Goal: Communication & Community: Share content

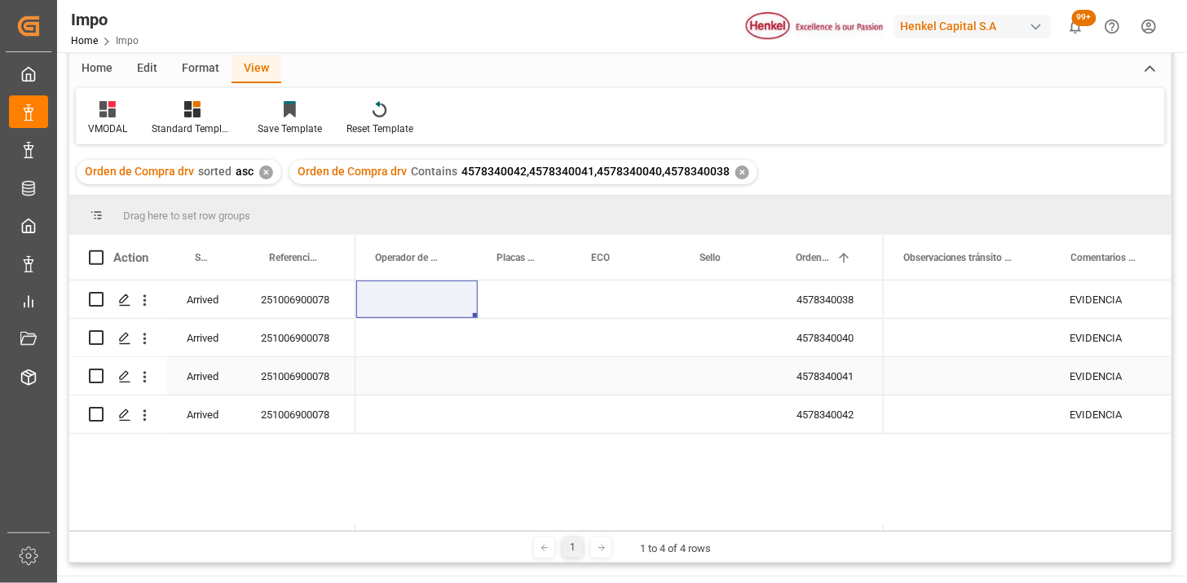
scroll to position [60, 0]
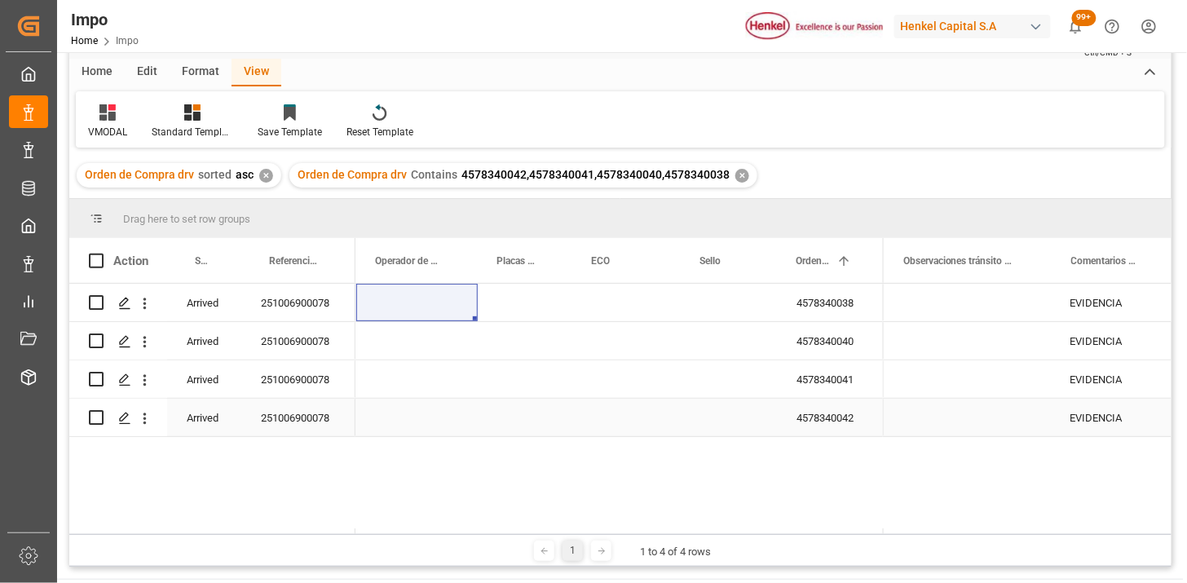
click at [404, 413] on div "Press SPACE to select this row." at bounding box center [416, 417] width 121 height 37
click at [615, 429] on div "Press SPACE to select this row." at bounding box center [626, 417] width 108 height 37
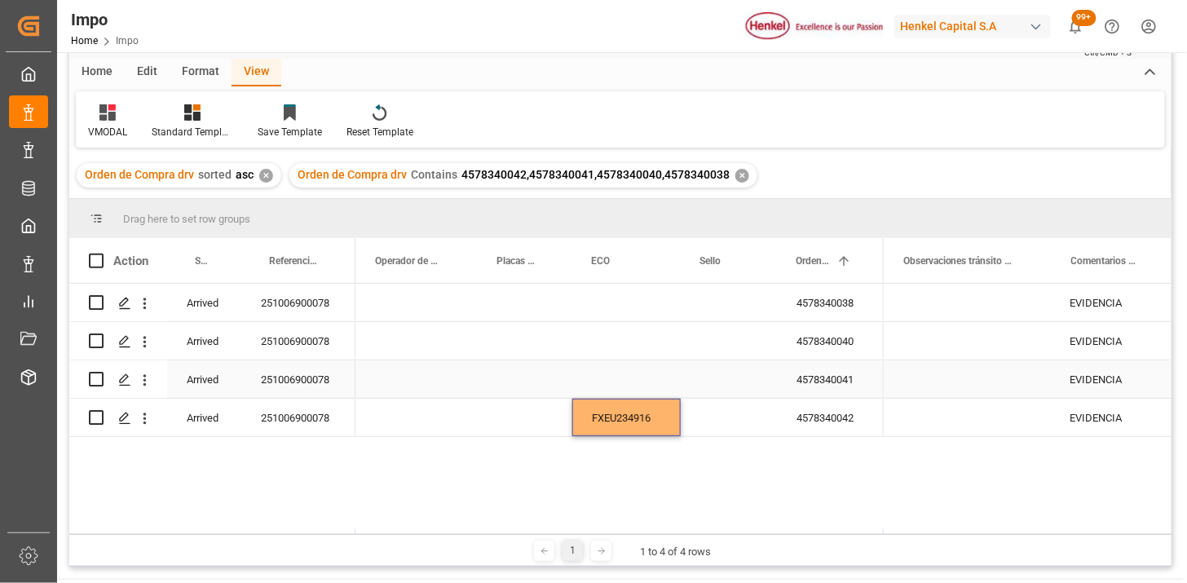
click at [620, 379] on div "Press SPACE to select this row." at bounding box center [626, 378] width 108 height 37
click at [607, 343] on div "Press SPACE to select this row." at bounding box center [626, 340] width 108 height 37
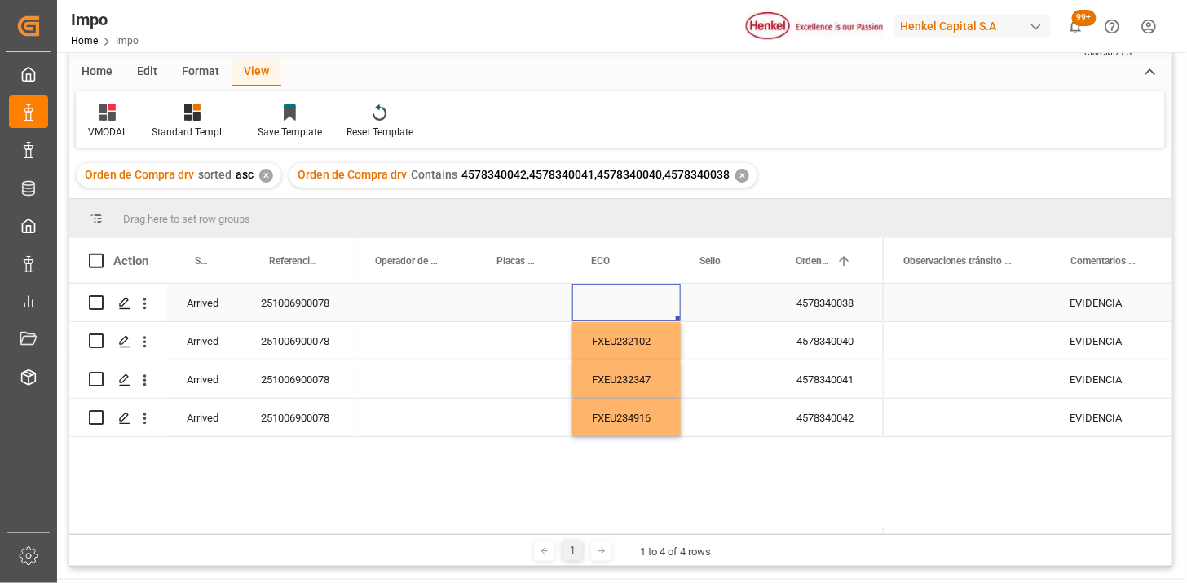
click at [598, 302] on div "Press SPACE to select this row." at bounding box center [626, 302] width 108 height 37
click at [509, 302] on div "Press SPACE to select this row." at bounding box center [525, 302] width 95 height 37
drag, startPoint x: 381, startPoint y: 292, endPoint x: 391, endPoint y: 299, distance: 12.9
click at [384, 294] on div "Press SPACE to select this row." at bounding box center [416, 302] width 121 height 37
click at [397, 310] on div "Press SPACE to select this row." at bounding box center [416, 302] width 121 height 37
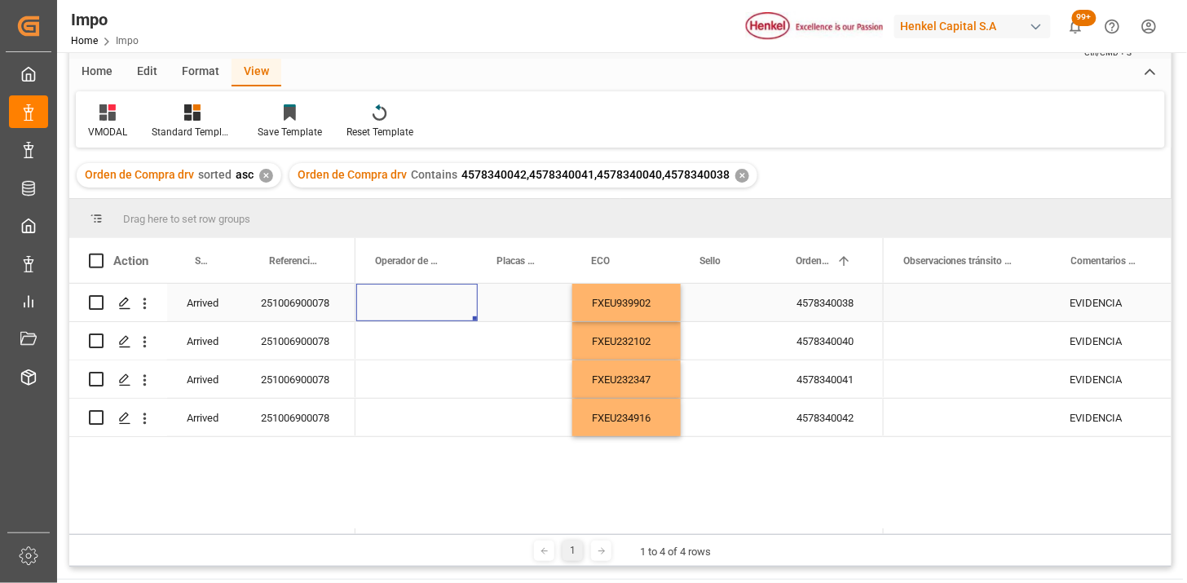
click at [398, 310] on div "Press SPACE to select this row." at bounding box center [416, 302] width 121 height 37
click at [398, 310] on input "Press SPACE to select this row." at bounding box center [416, 312] width 95 height 31
type input "[PERSON_NAME]"
click at [519, 307] on div "Press SPACE to select this row." at bounding box center [525, 302] width 95 height 37
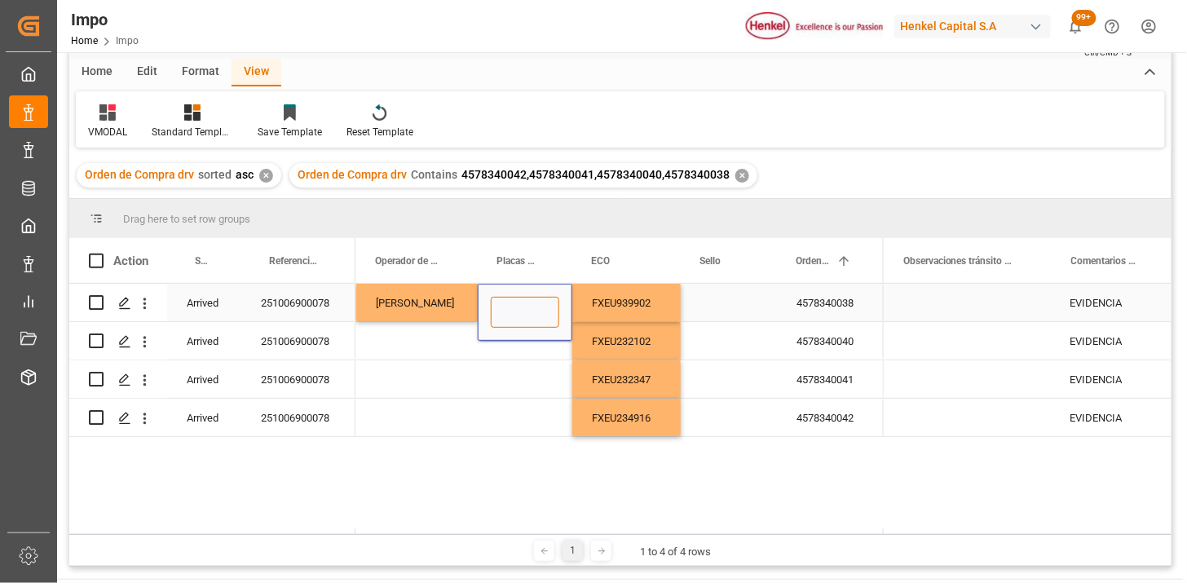
click at [519, 307] on input "Press SPACE to select this row." at bounding box center [525, 312] width 68 height 31
type input "81AL1F"
click at [399, 344] on div "Press SPACE to select this row." at bounding box center [416, 340] width 121 height 37
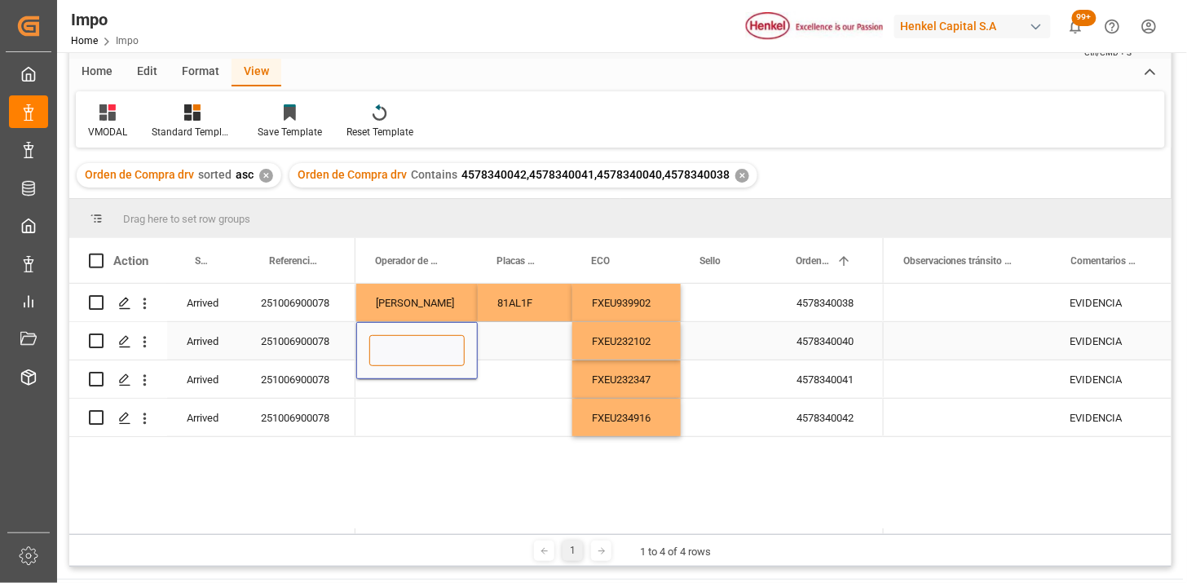
click at [404, 355] on input "Press SPACE to select this row." at bounding box center [416, 350] width 95 height 31
type input "[PERSON_NAME]"
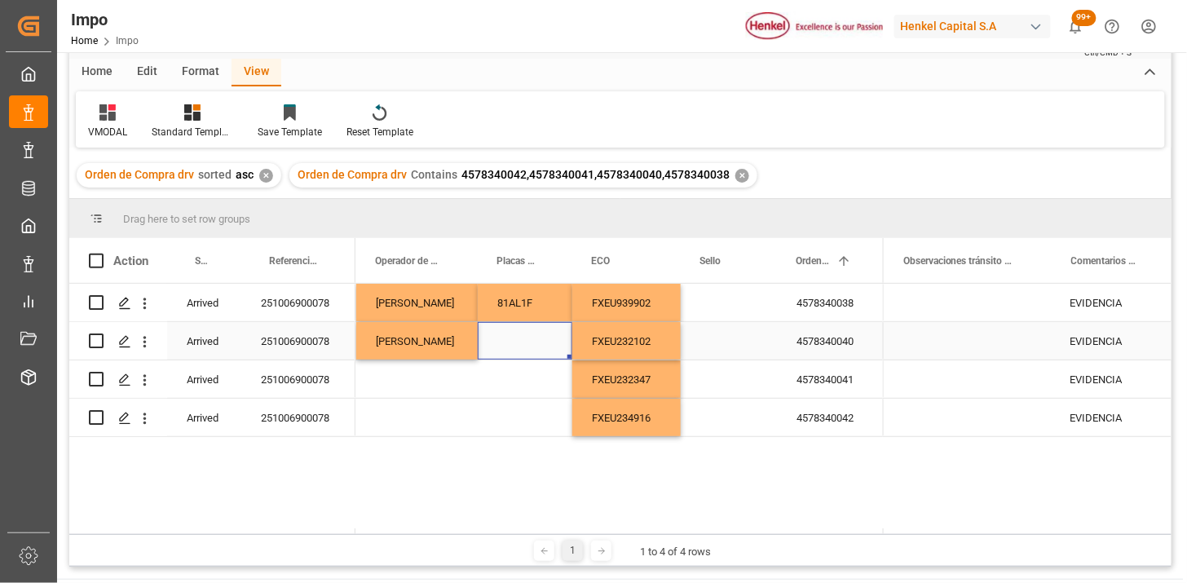
click at [510, 344] on div "Press SPACE to select this row." at bounding box center [525, 340] width 95 height 37
click at [510, 344] on input "Press SPACE to select this row." at bounding box center [525, 350] width 68 height 31
type input "18AV7C"
click at [425, 371] on div "Press SPACE to select this row." at bounding box center [416, 378] width 121 height 37
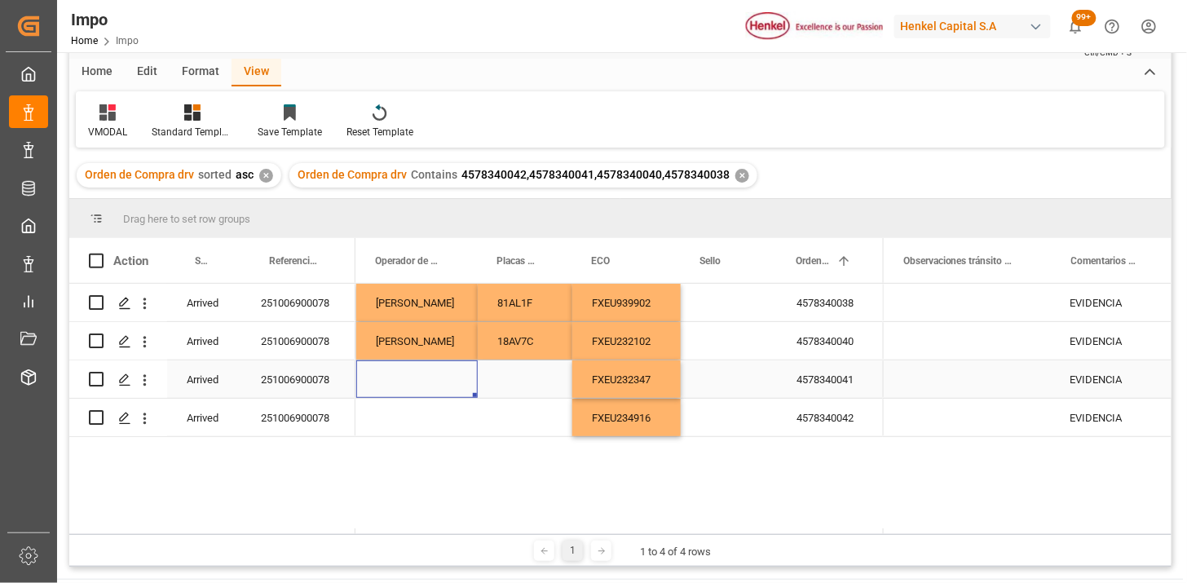
click at [425, 371] on div "Press SPACE to select this row." at bounding box center [416, 378] width 121 height 37
click at [429, 373] on input "Press SPACE to select this row." at bounding box center [416, 388] width 95 height 31
type input "[DEMOGRAPHIC_DATA][PERSON_NAME]"
click at [510, 381] on div "Press SPACE to select this row." at bounding box center [525, 378] width 95 height 37
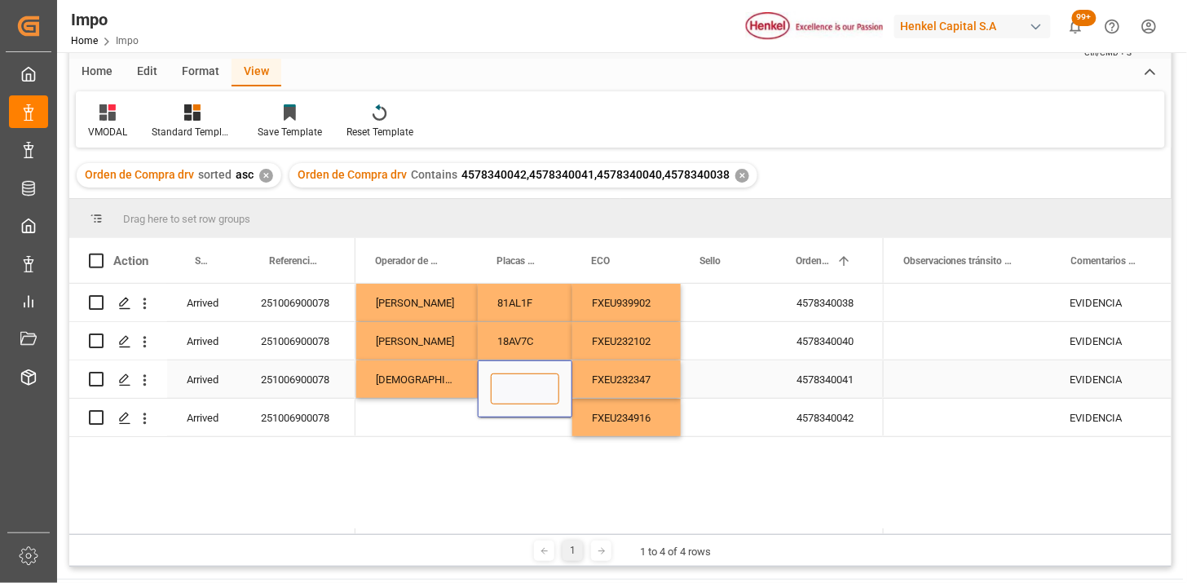
click at [510, 381] on input "Press SPACE to select this row." at bounding box center [525, 388] width 68 height 31
type input "77BK9D"
click at [413, 421] on div "Press SPACE to select this row." at bounding box center [416, 417] width 121 height 37
click at [414, 421] on div "Press SPACE to select this row." at bounding box center [416, 417] width 121 height 37
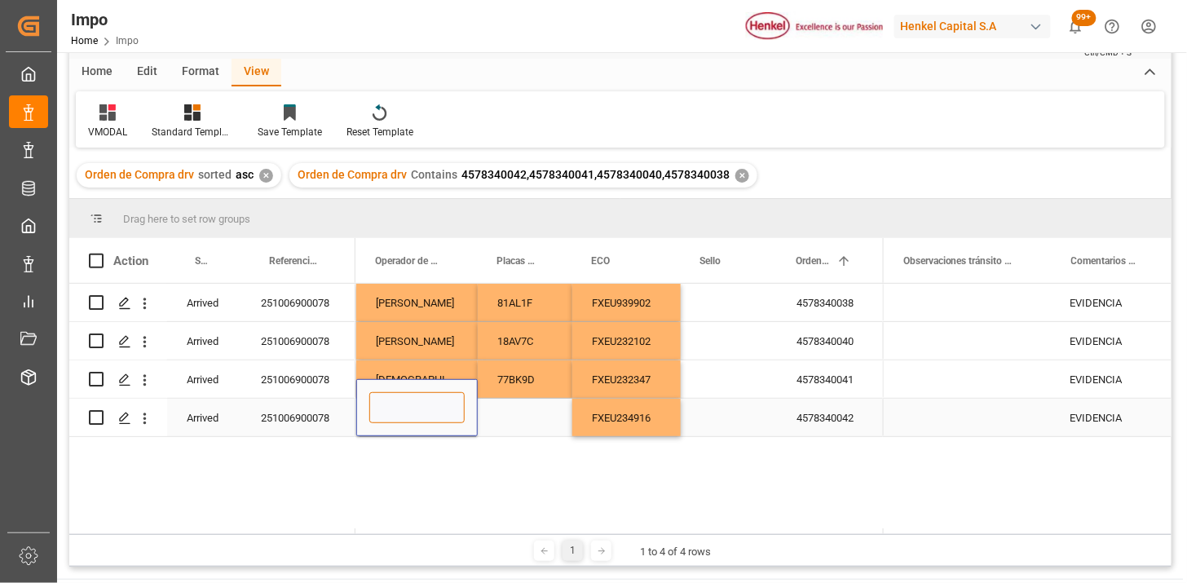
click at [414, 421] on input "Press SPACE to select this row." at bounding box center [416, 407] width 95 height 31
type input "[PERSON_NAME]"
click at [517, 417] on div "Press SPACE to select this row." at bounding box center [525, 417] width 95 height 37
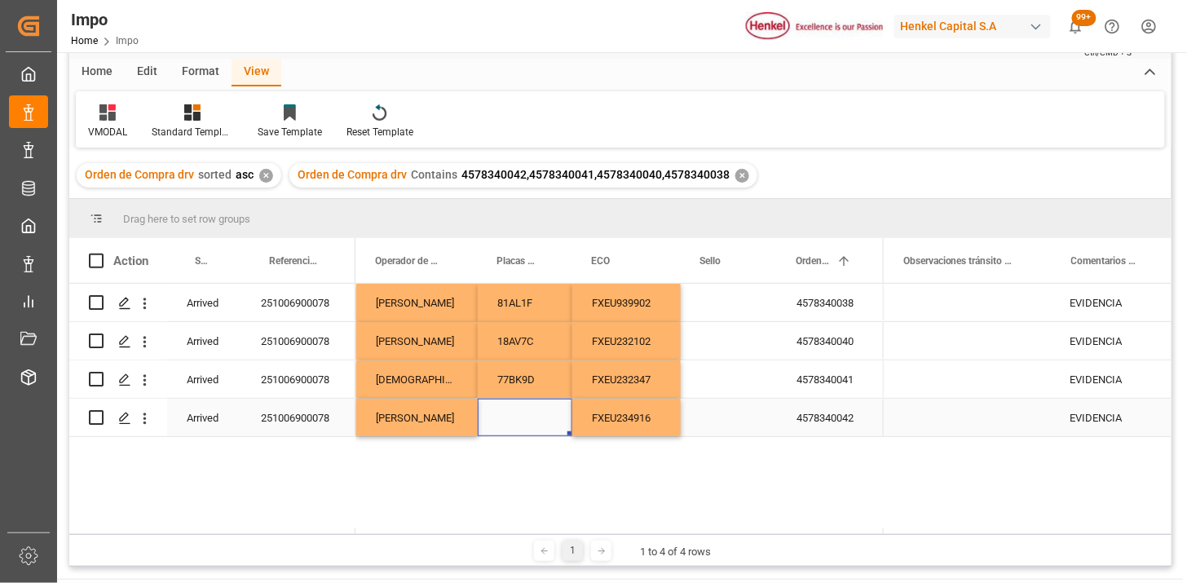
click at [516, 417] on div "Press SPACE to select this row." at bounding box center [525, 417] width 95 height 37
click at [516, 417] on input "Press SPACE to select this row." at bounding box center [525, 407] width 68 height 31
type input "34BH9A"
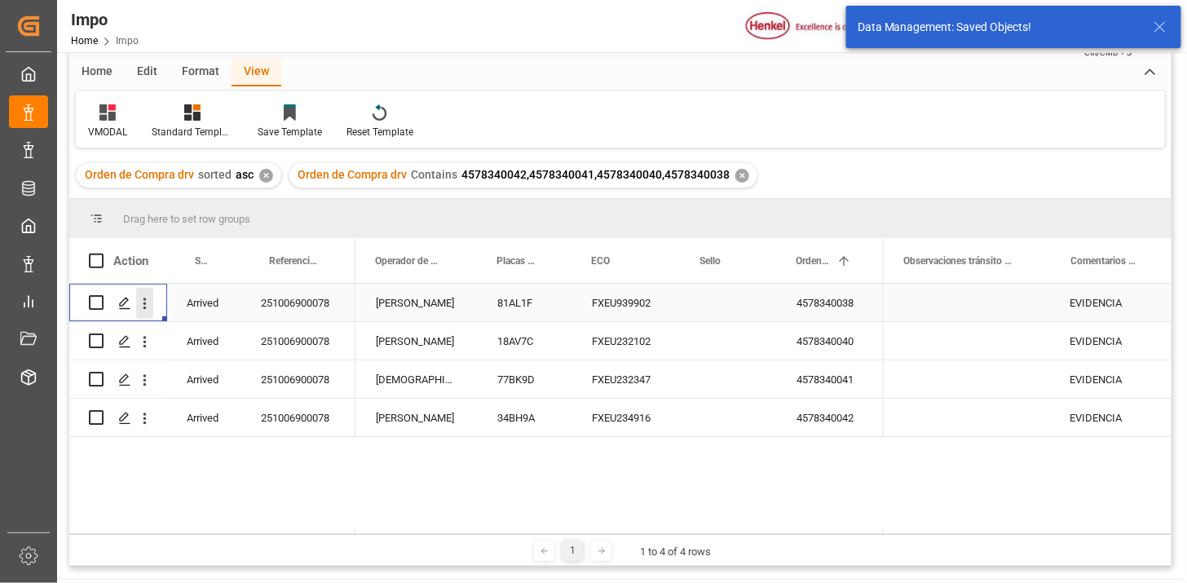
click at [143, 306] on icon "open menu" at bounding box center [144, 303] width 17 height 17
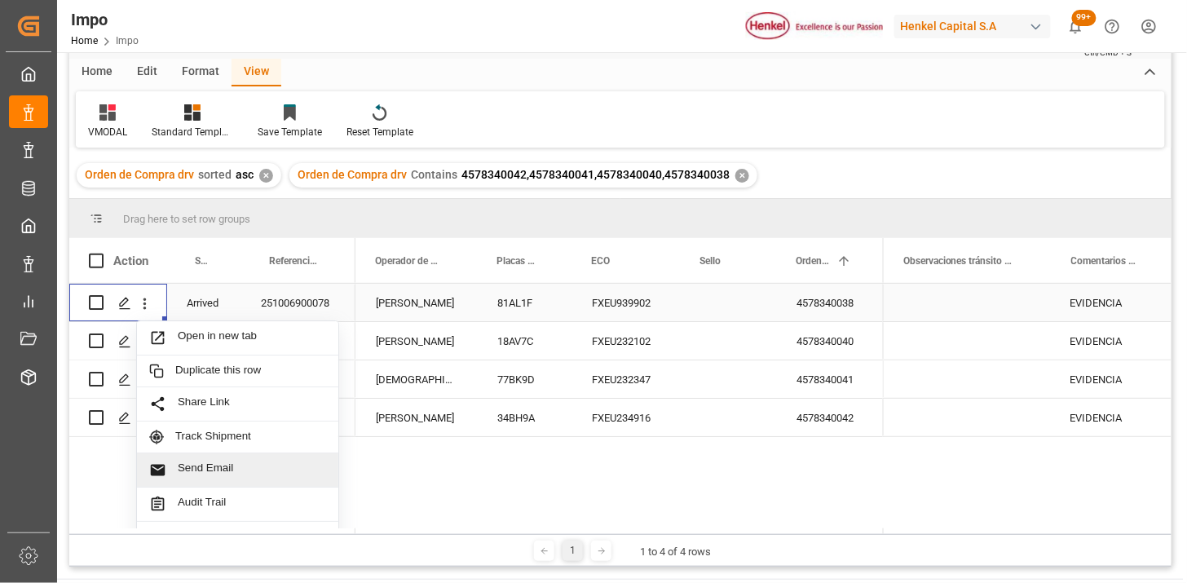
click at [264, 469] on span "Send Email" at bounding box center [252, 469] width 148 height 17
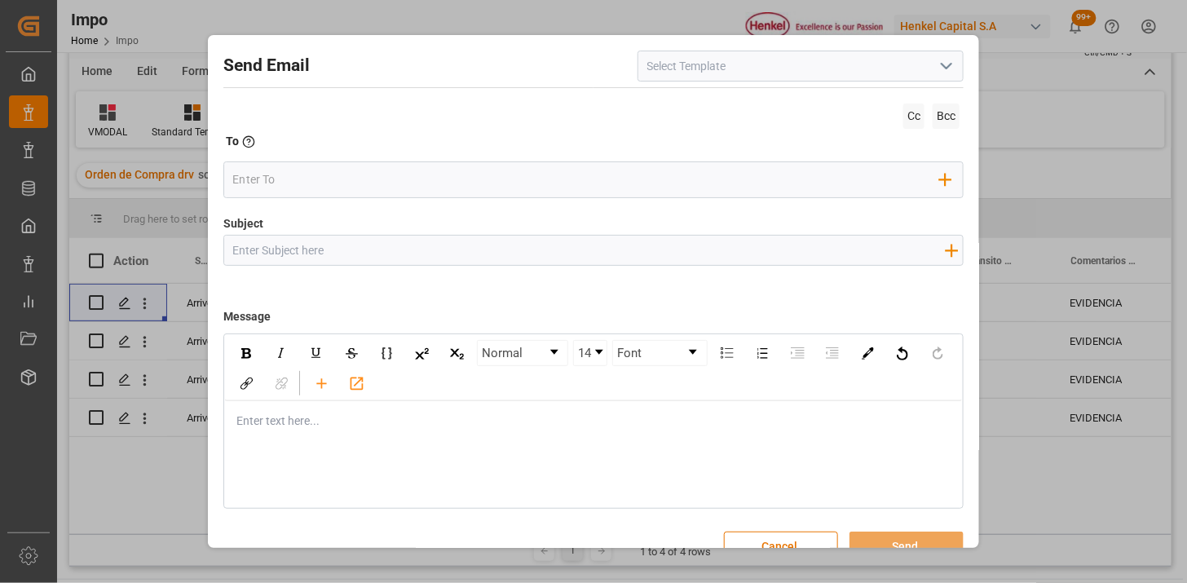
click at [948, 77] on button "open menu" at bounding box center [945, 66] width 24 height 25
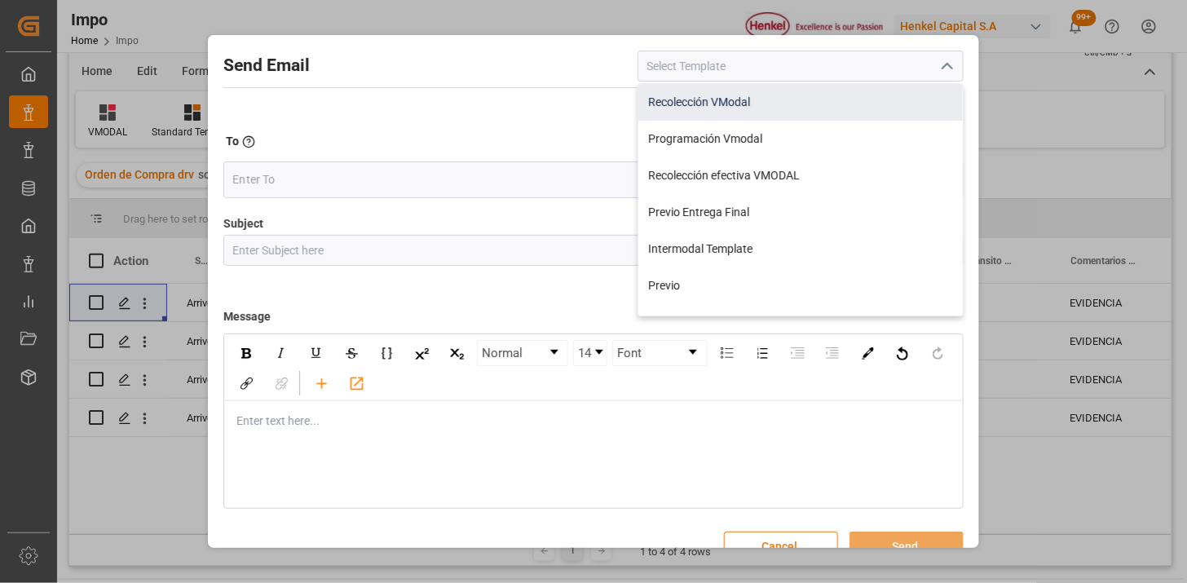
click at [756, 104] on div "Recolección VModal" at bounding box center [800, 102] width 324 height 37
type input "Recolección VModal"
type input "RECOLECCIÓN {{scheduledDeliveryDate}} || OC {{customerpoDerived}} || {{freightF…"
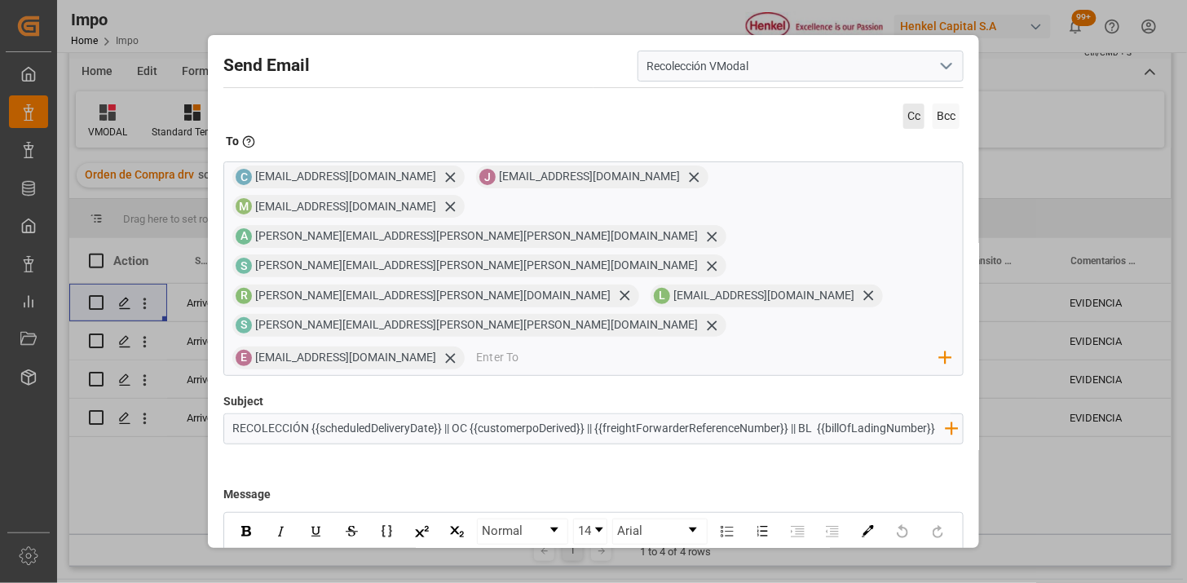
click at [903, 115] on span "Cc" at bounding box center [913, 116] width 21 height 25
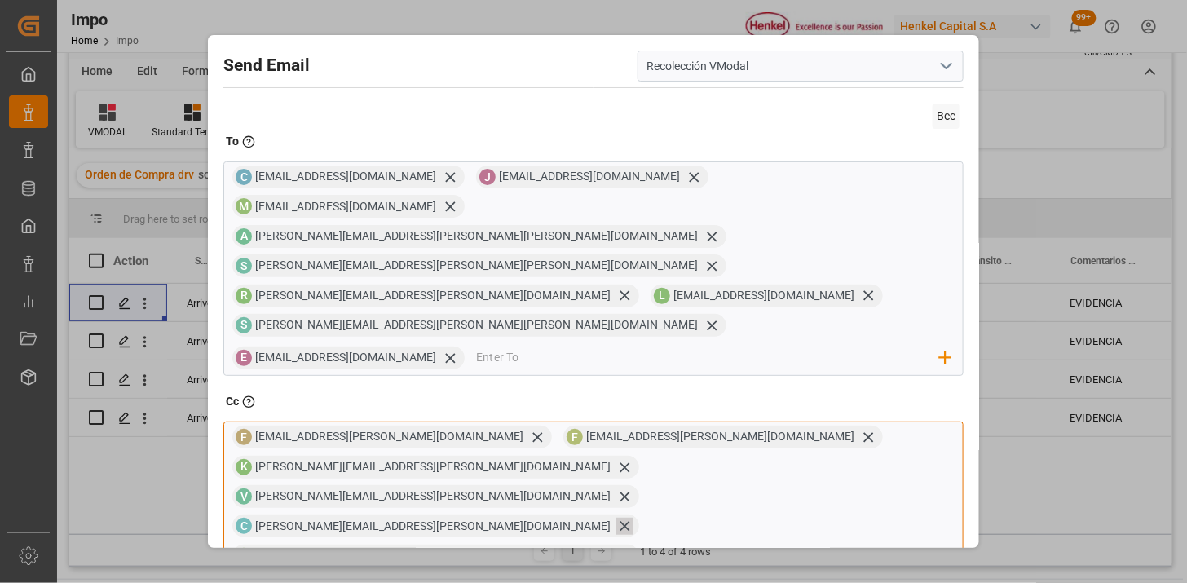
click at [616, 518] on icon at bounding box center [624, 526] width 17 height 17
click at [650, 546] on input "email" at bounding box center [794, 558] width 289 height 24
type input "[PERSON_NAME][EMAIL_ADDRESS][DOMAIN_NAME]"
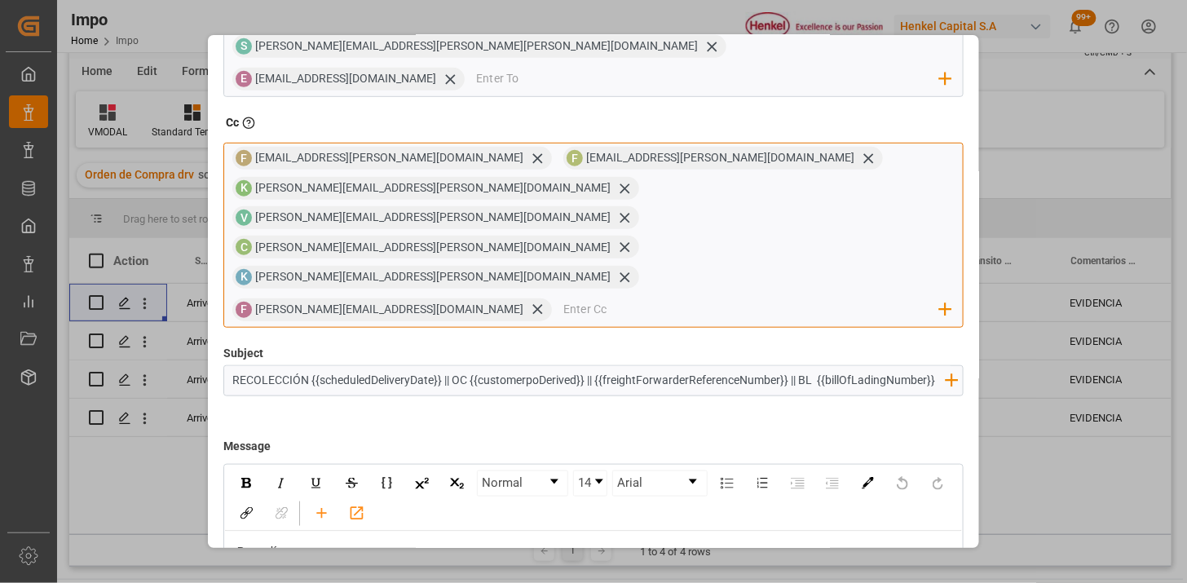
scroll to position [296, 0]
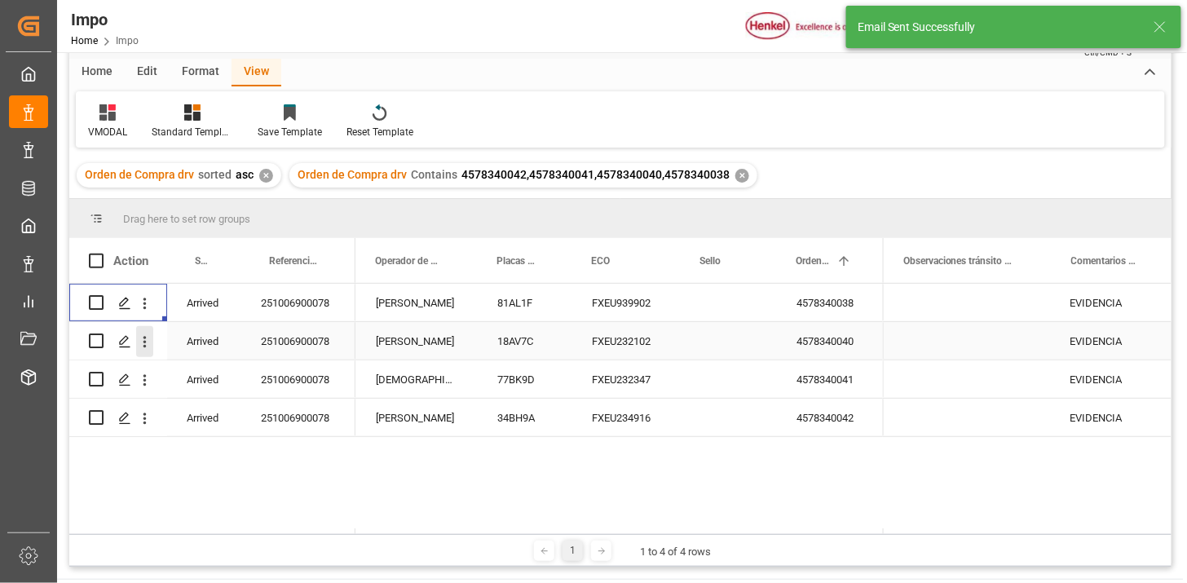
click at [147, 342] on icon "open menu" at bounding box center [144, 341] width 17 height 17
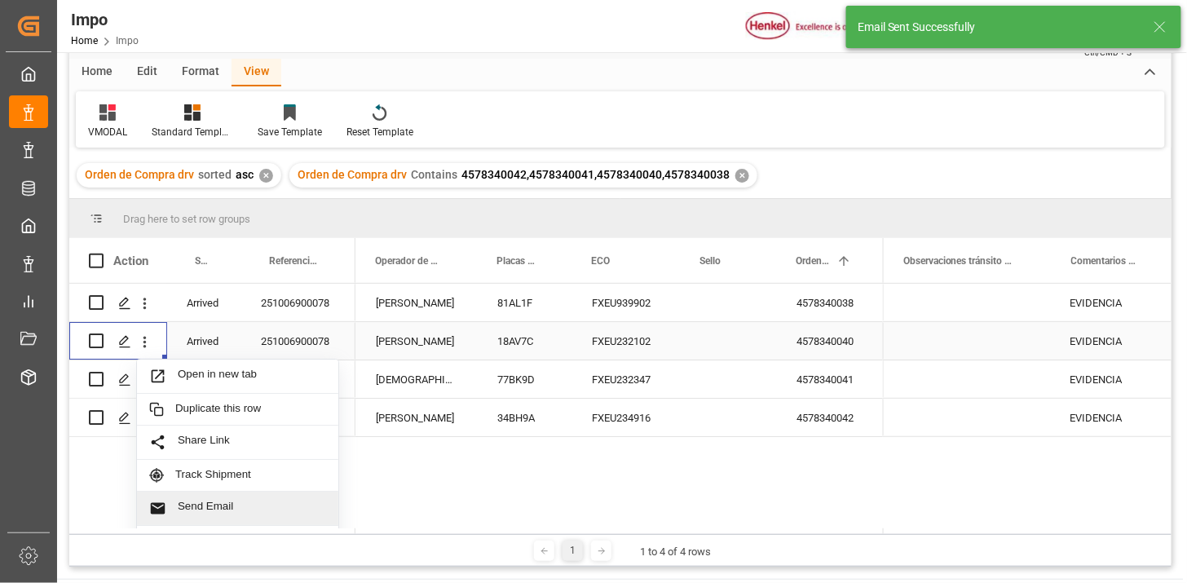
click at [253, 492] on div "Send Email" at bounding box center [237, 509] width 201 height 34
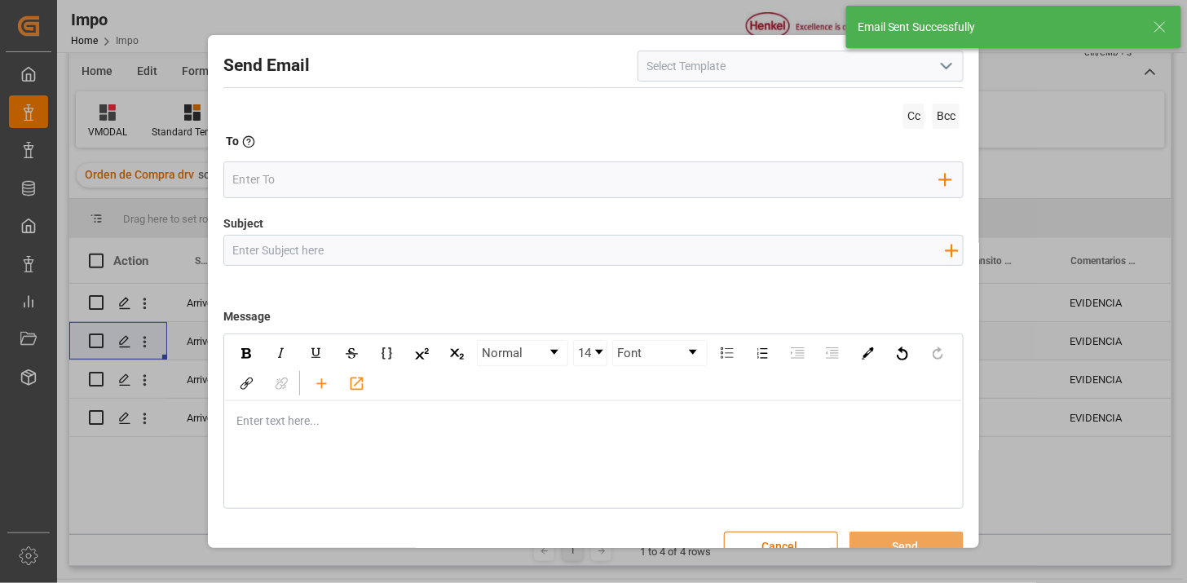
click at [942, 68] on polyline "open menu" at bounding box center [947, 66] width 10 height 5
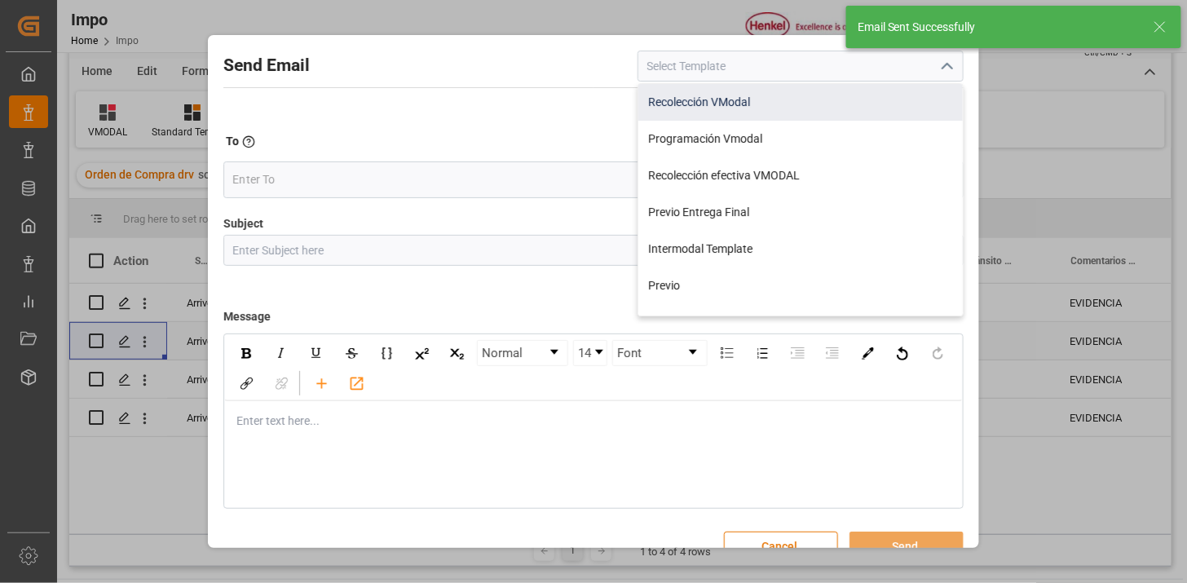
click at [792, 98] on div "Recolección VModal" at bounding box center [800, 102] width 324 height 37
type input "Recolección VModal"
type input "RECOLECCIÓN {{scheduledDeliveryDate}} || OC {{customerpoDerived}} || {{freightF…"
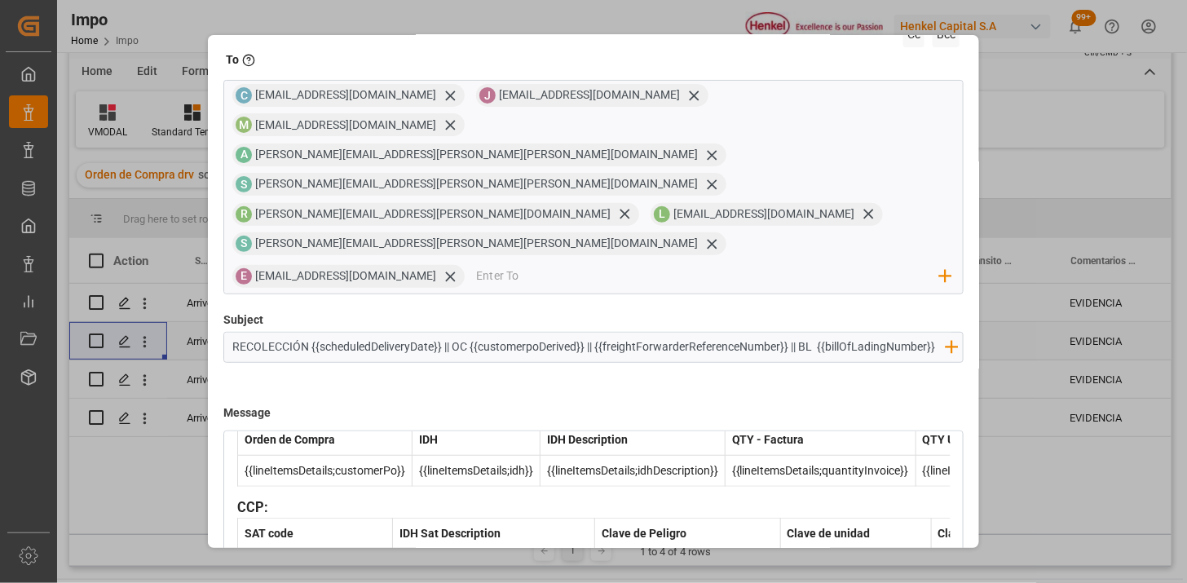
scroll to position [155, 0]
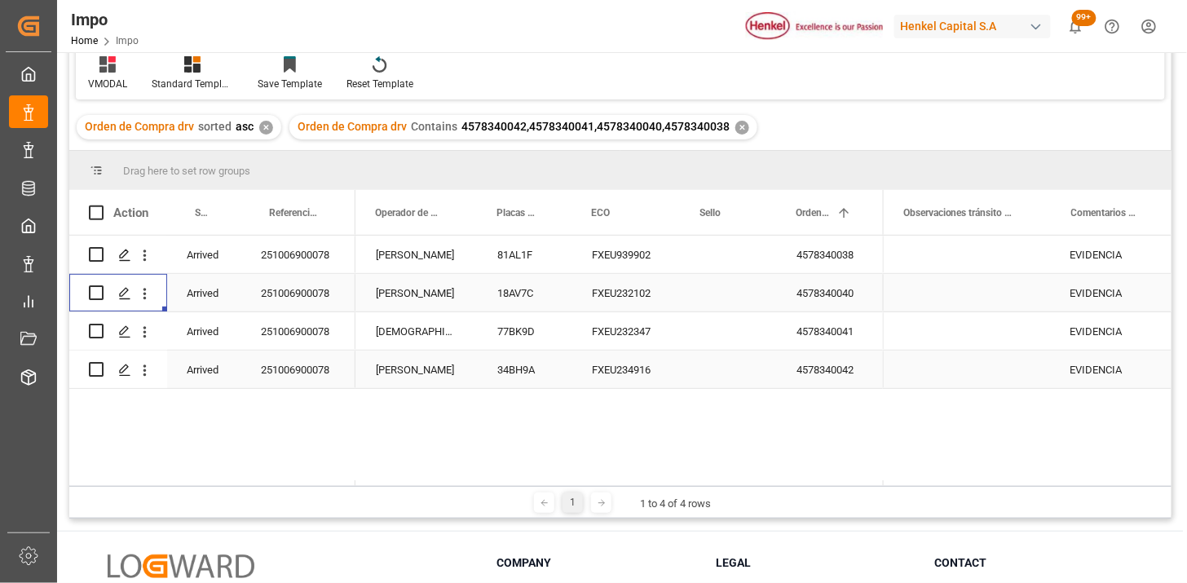
scroll to position [150, 0]
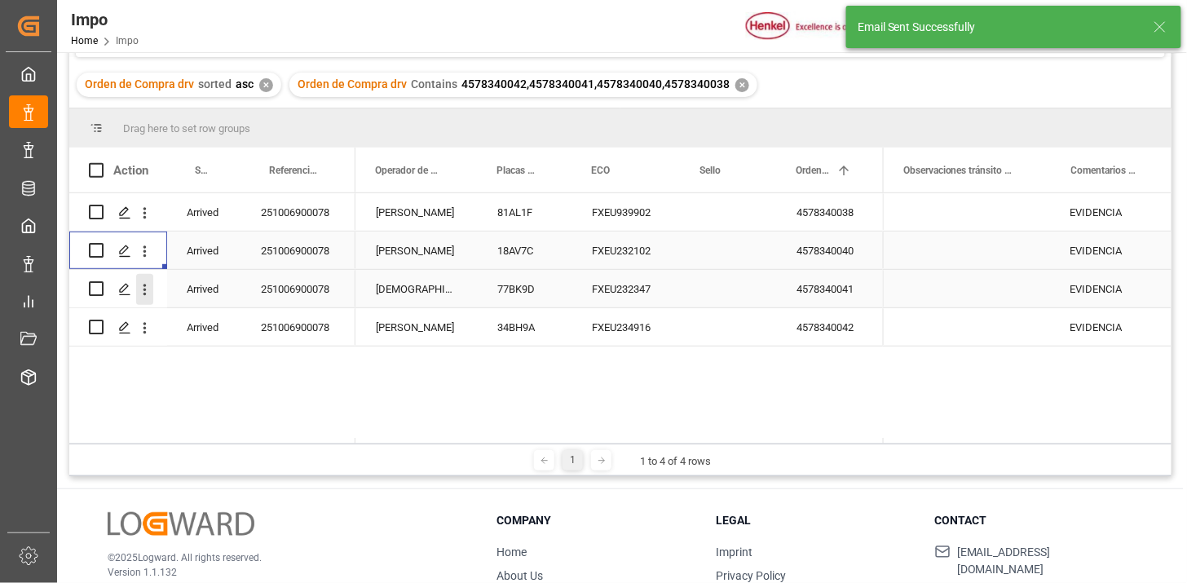
click at [148, 291] on icon "open menu" at bounding box center [144, 289] width 17 height 17
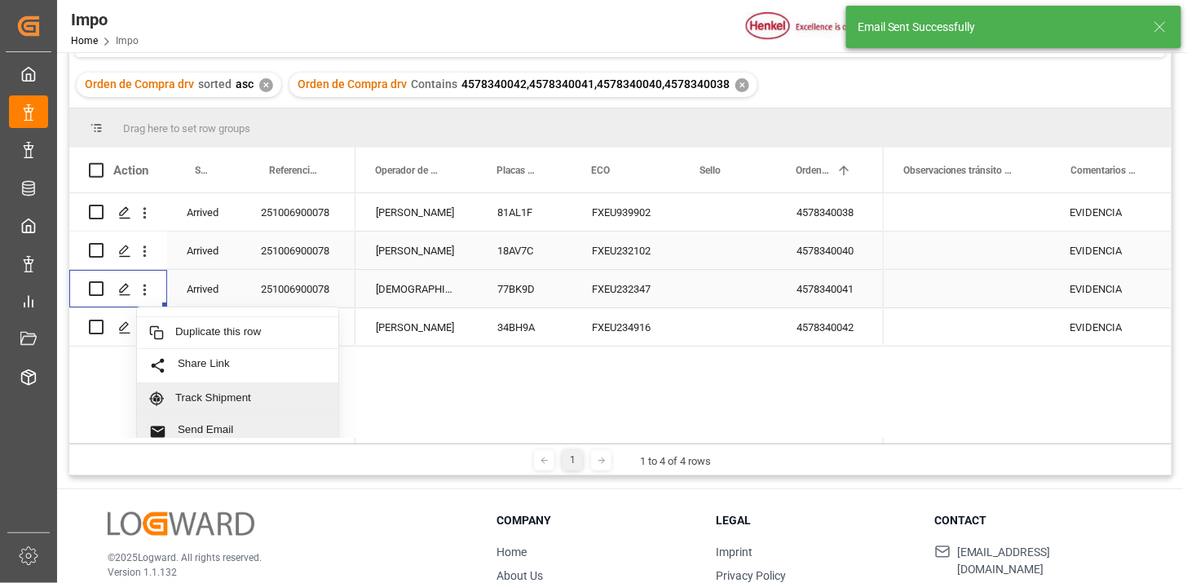
scroll to position [35, 0]
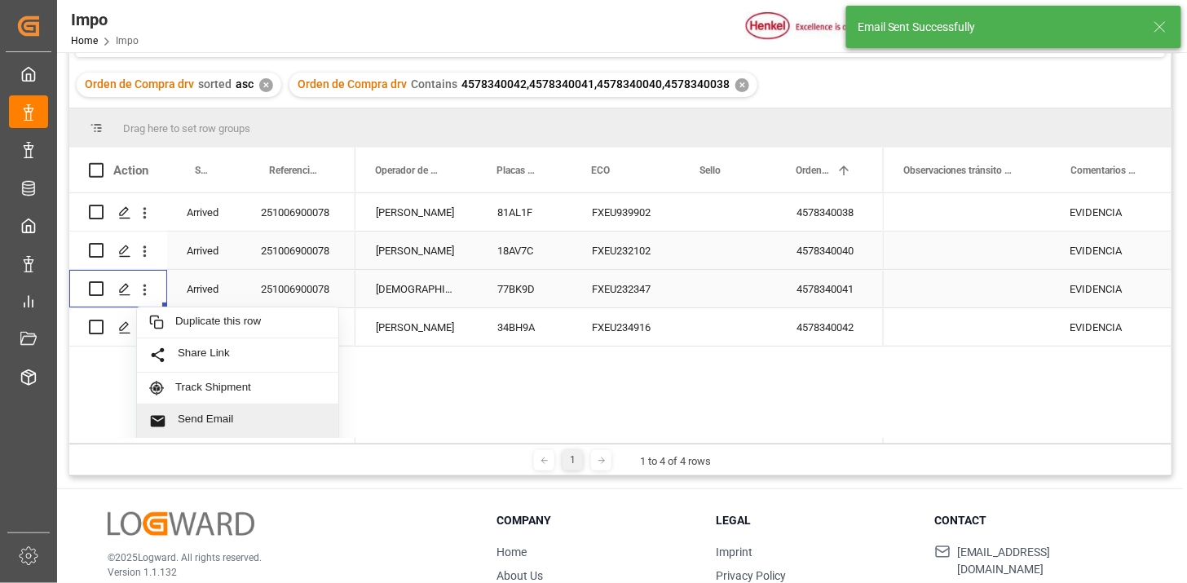
click at [231, 422] on span "Send Email" at bounding box center [252, 420] width 148 height 17
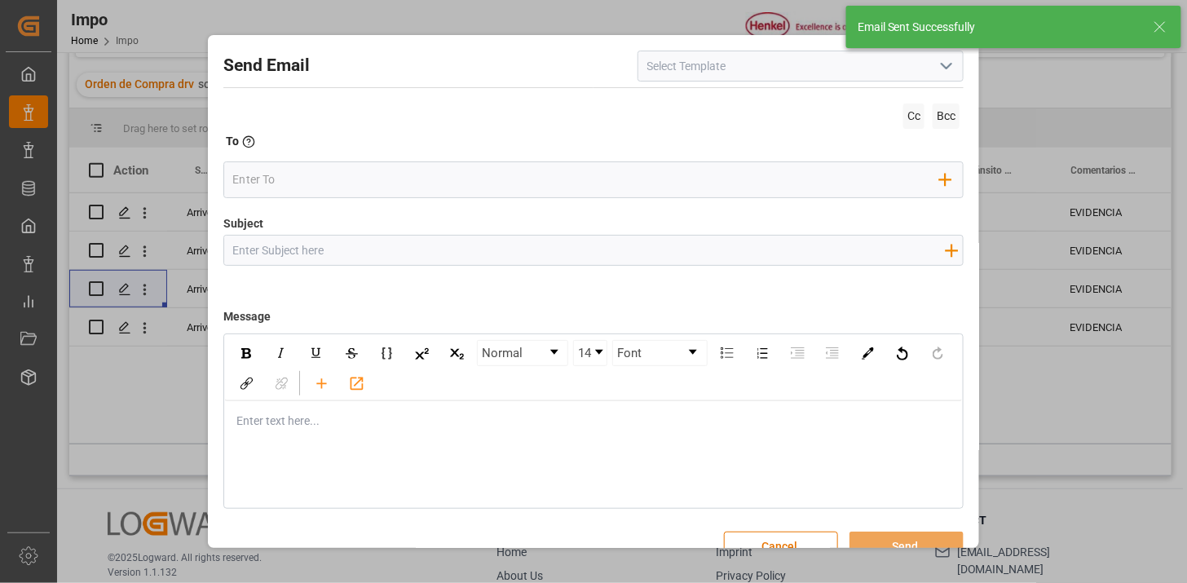
click at [940, 69] on icon "open menu" at bounding box center [947, 66] width 20 height 20
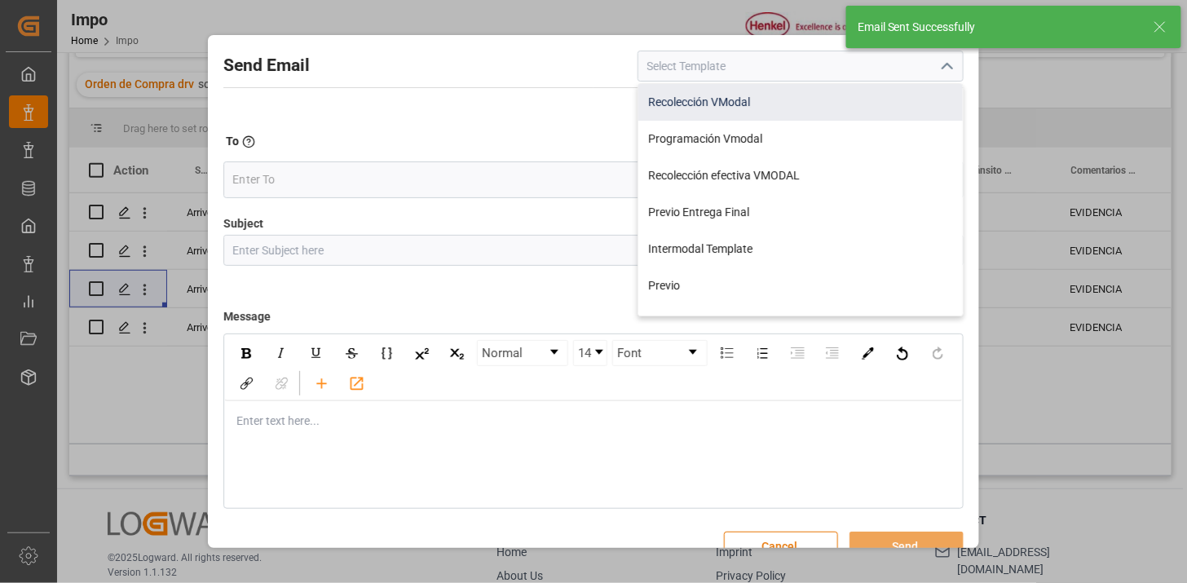
click at [818, 104] on div "Recolección VModal" at bounding box center [800, 102] width 324 height 37
type input "Recolección VModal"
type input "RECOLECCIÓN {{scheduledDeliveryDate}} || OC {{customerpoDerived}} || {{freightF…"
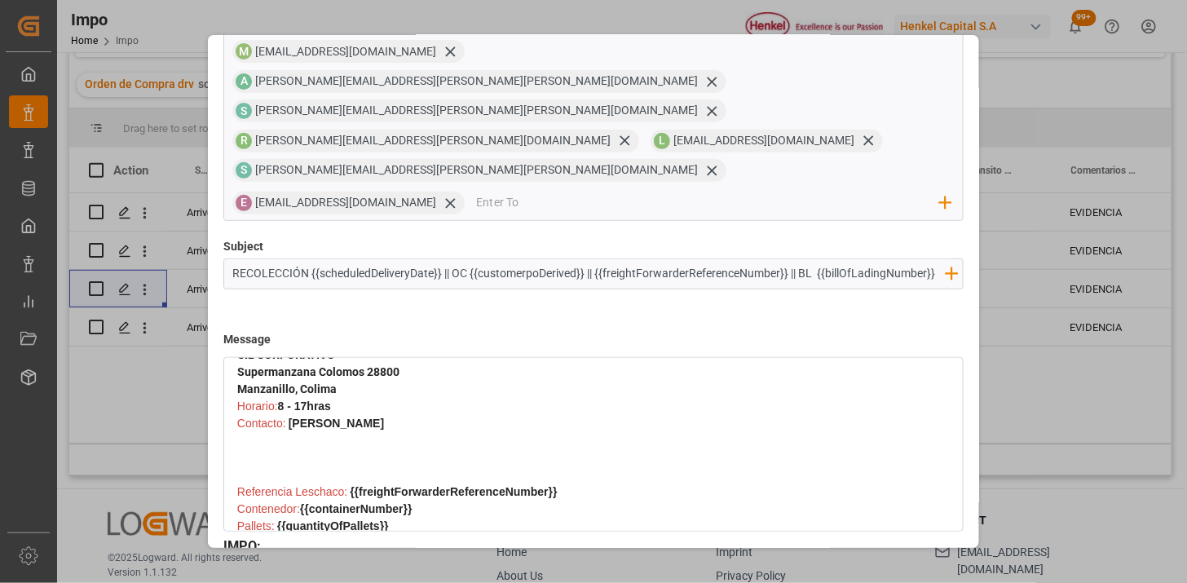
scroll to position [576, 0]
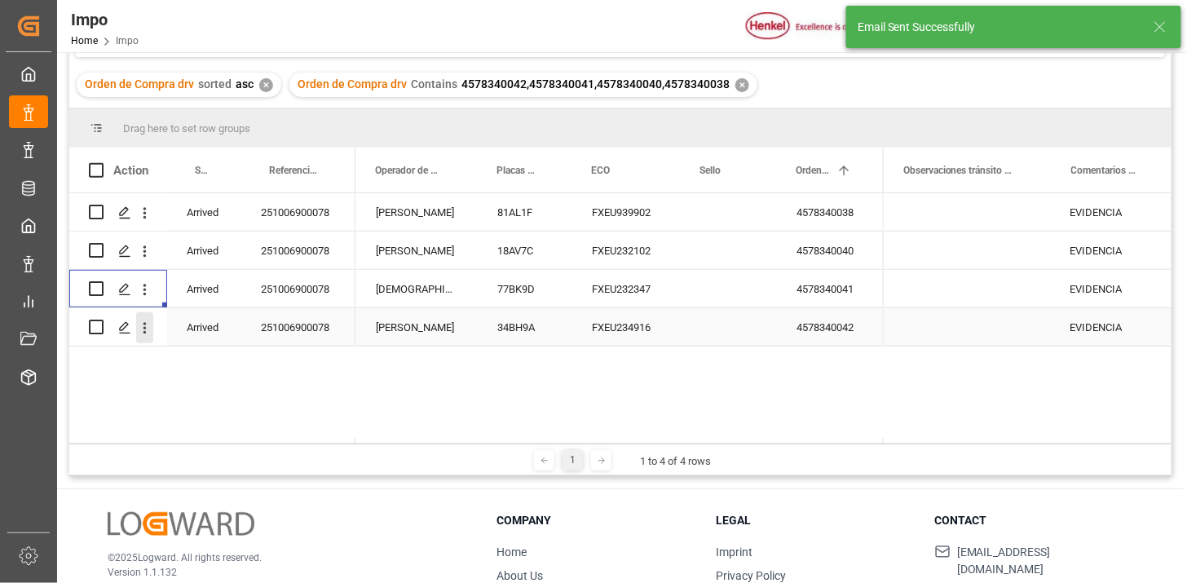
click at [151, 333] on icon "open menu" at bounding box center [144, 328] width 17 height 17
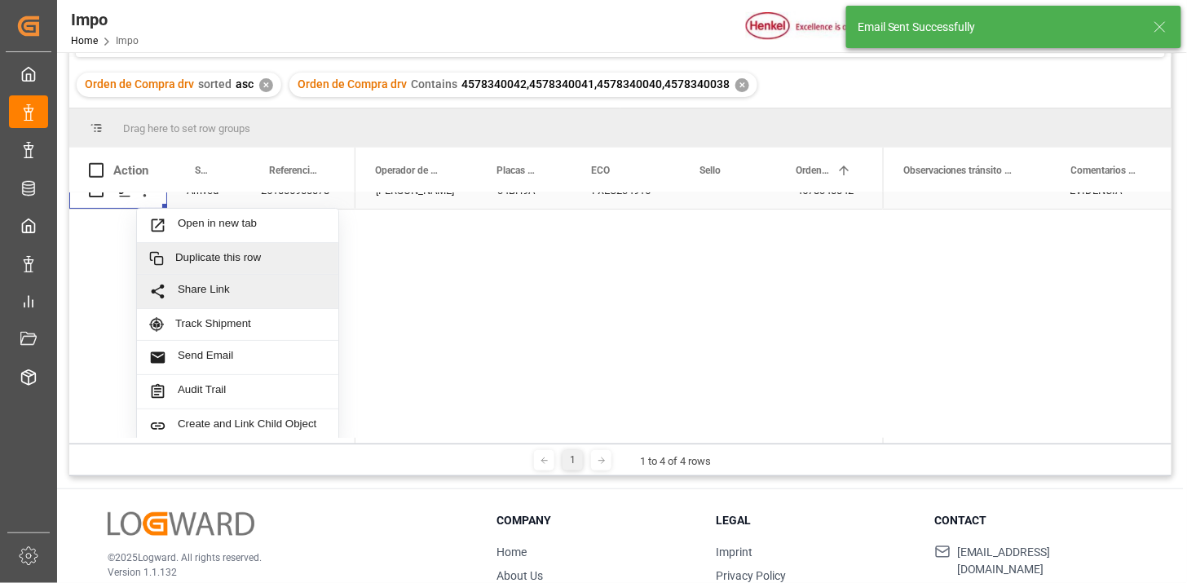
scroll to position [143, 0]
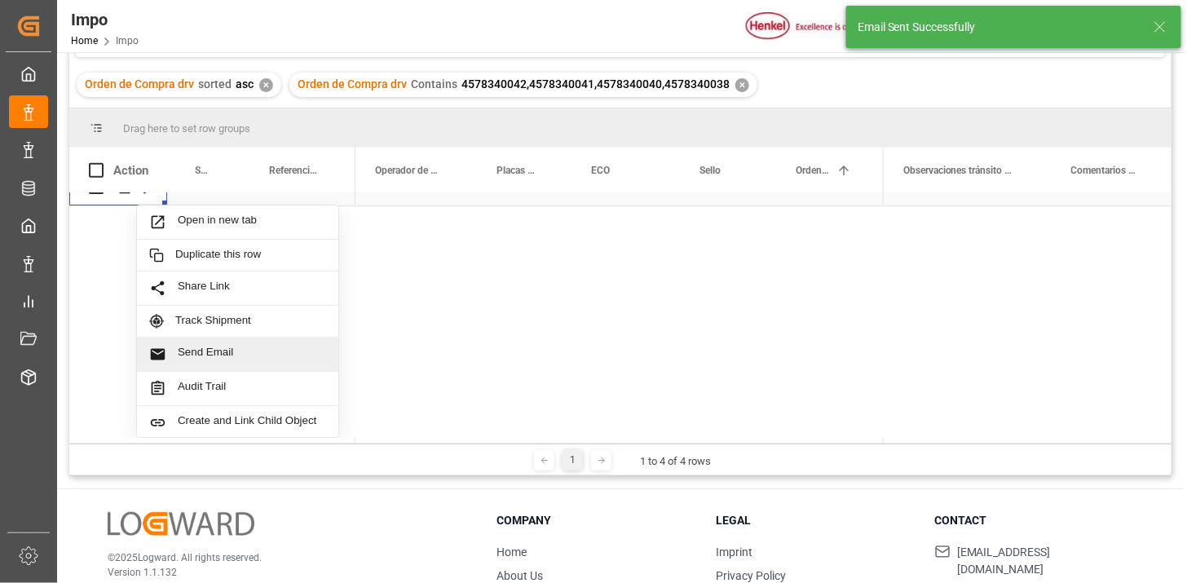
click at [239, 346] on span "Send Email" at bounding box center [252, 354] width 148 height 17
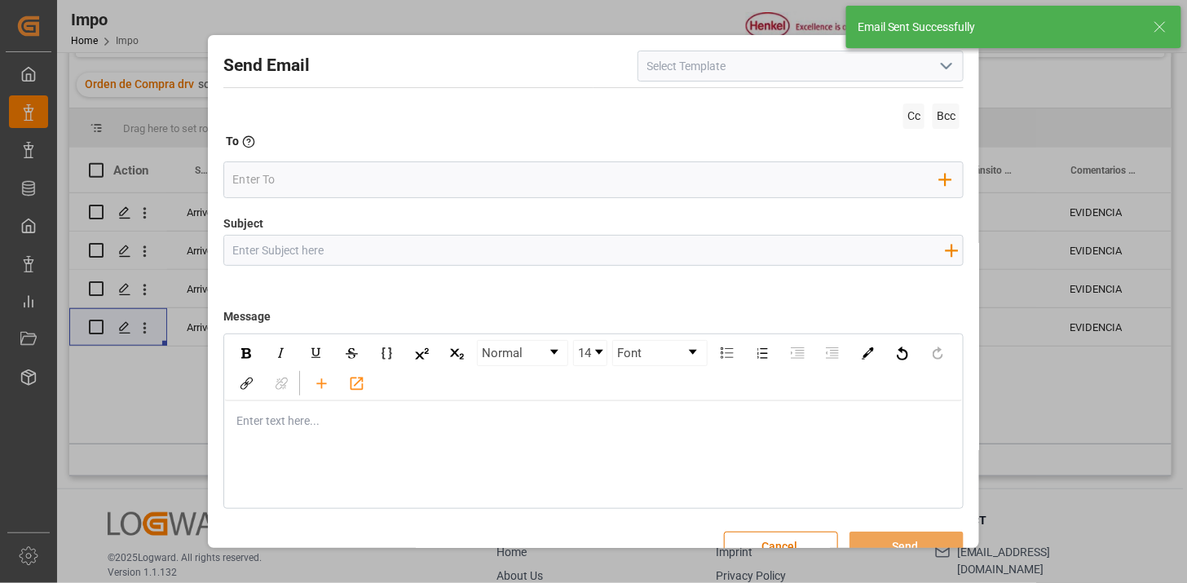
click at [939, 69] on icon "open menu" at bounding box center [947, 66] width 20 height 20
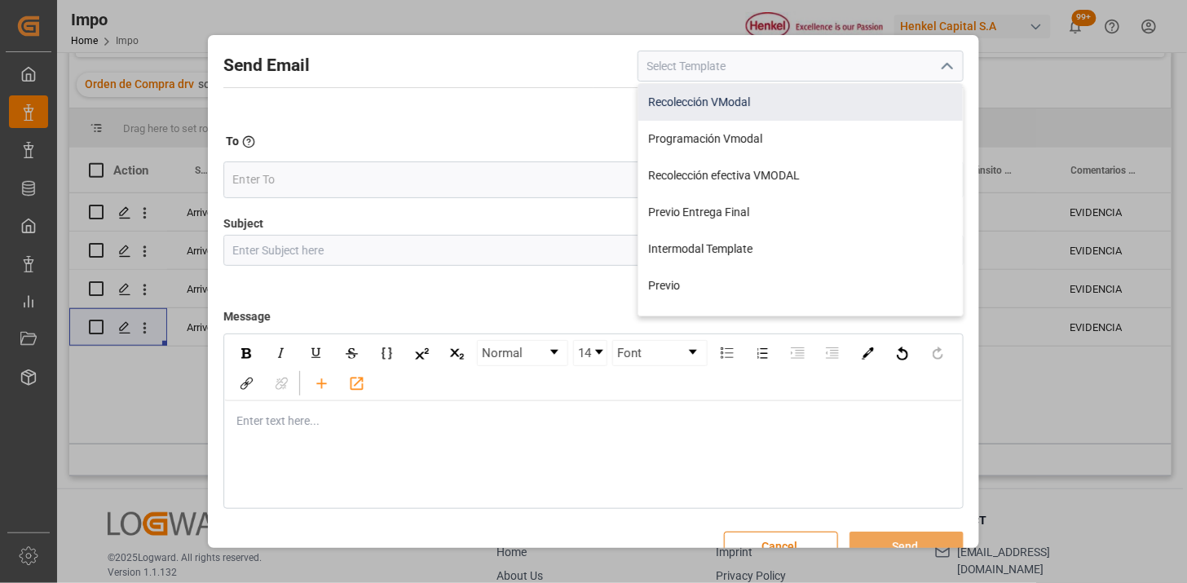
click at [766, 108] on div "Recolección VModal" at bounding box center [800, 102] width 324 height 37
type input "Recolección VModal"
type input "RECOLECCIÓN {{scheduledDeliveryDate}} || OC {{customerpoDerived}} || {{freightF…"
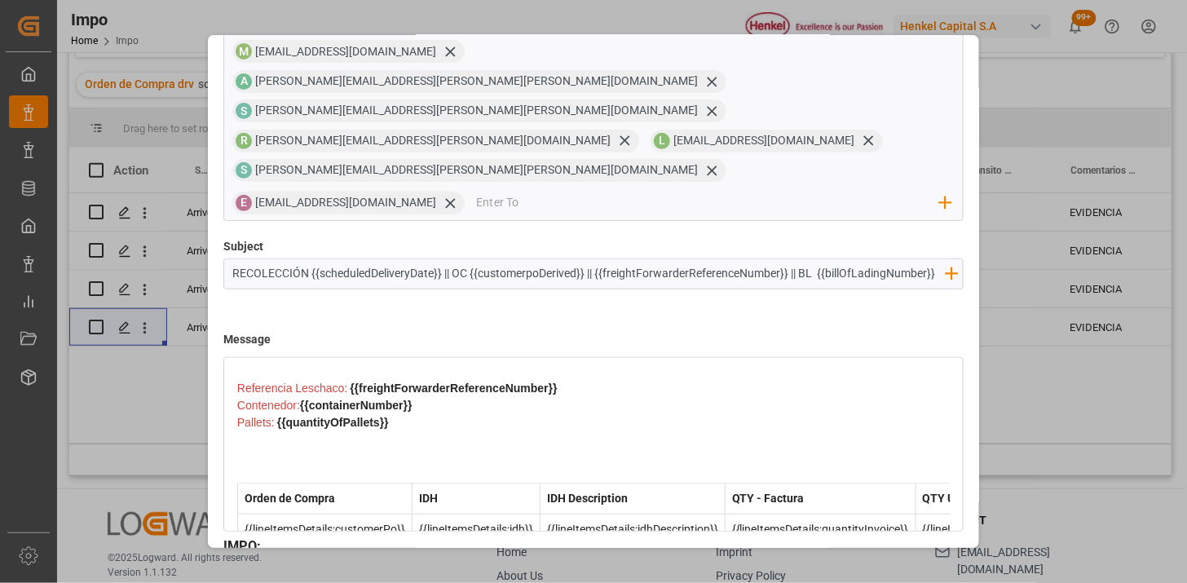
scroll to position [452, 0]
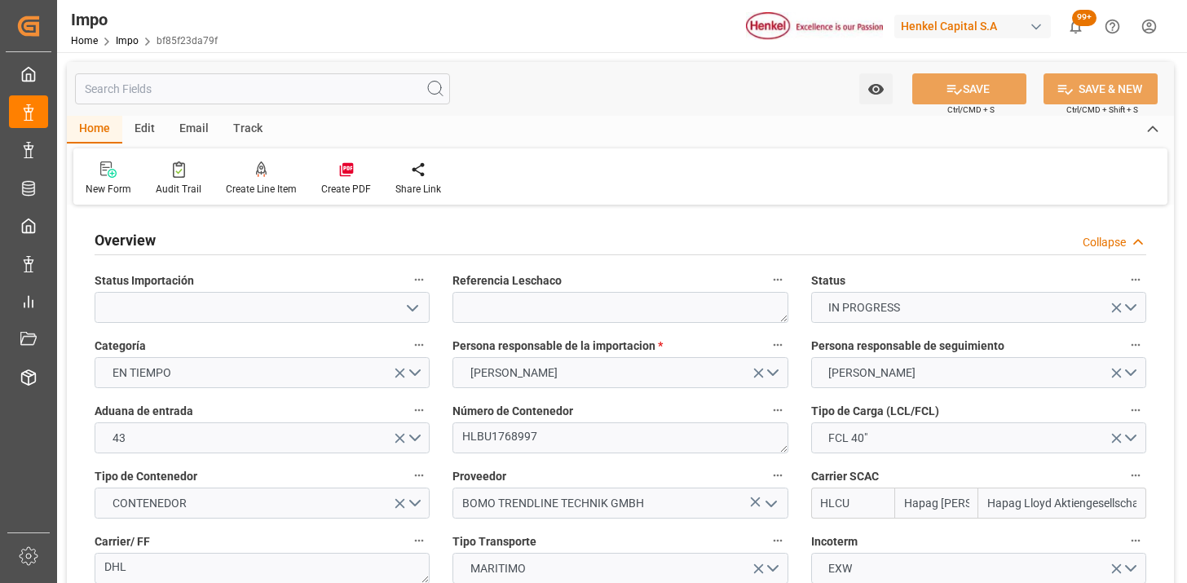
type input "Hapag [PERSON_NAME]"
type input "Hapag Lloyd Aktiengesellschaft"
type input "1"
type input "50"
type input "15"
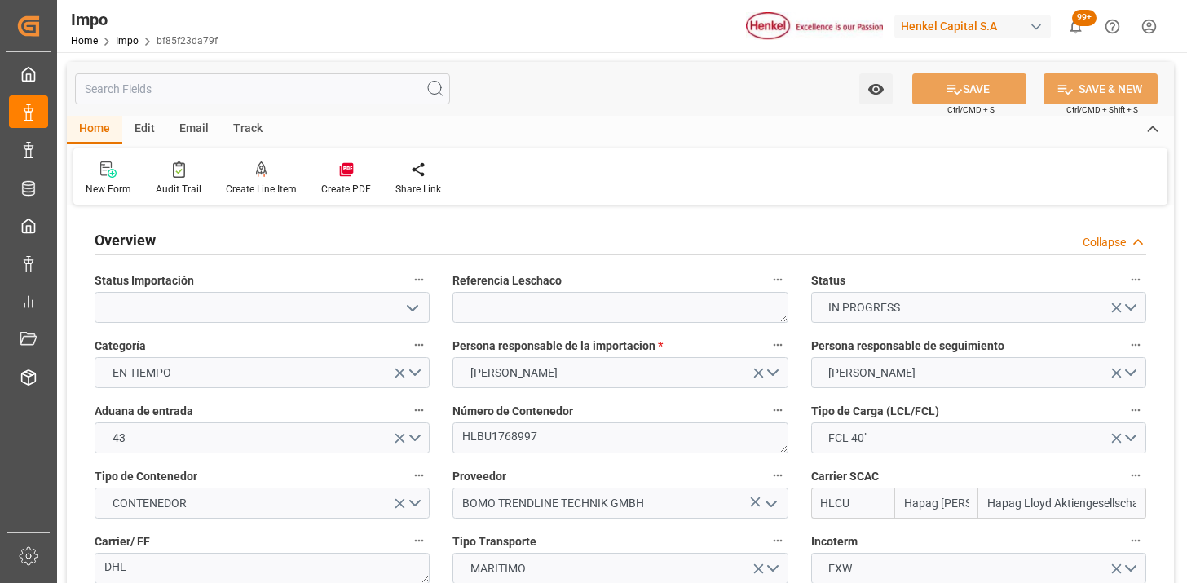
type input "06-10-2025"
